Goal: Find specific page/section: Find specific page/section

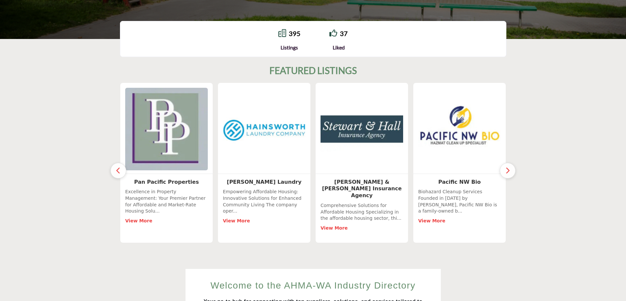
scroll to position [164, 0]
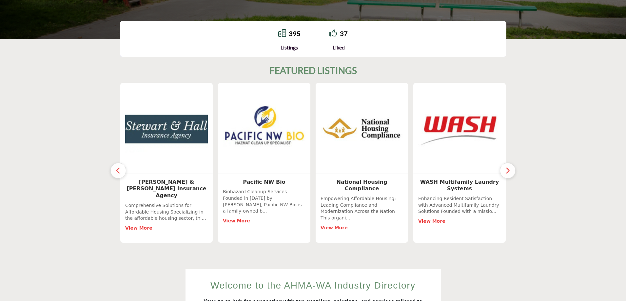
click at [161, 154] on img at bounding box center [166, 129] width 87 height 87
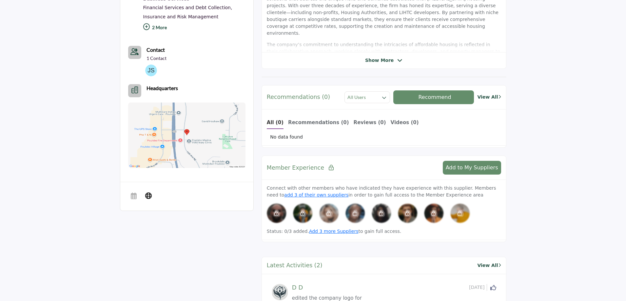
scroll to position [360, 0]
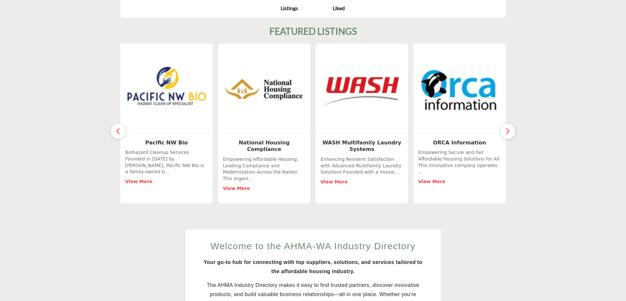
scroll to position [7, 0]
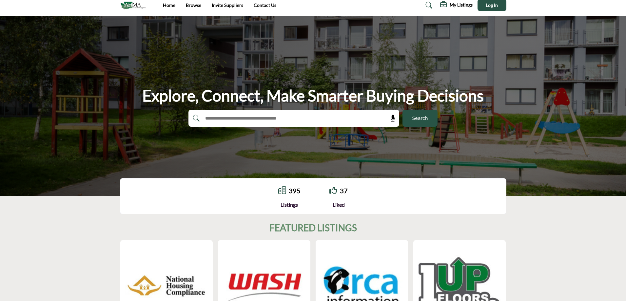
click at [287, 125] on div at bounding box center [286, 118] width 197 height 17
click at [289, 119] on input "text" at bounding box center [280, 118] width 156 height 10
type input "*********"
click at [402, 110] on button "Search" at bounding box center [419, 118] width 35 height 17
